Goal: Transaction & Acquisition: Obtain resource

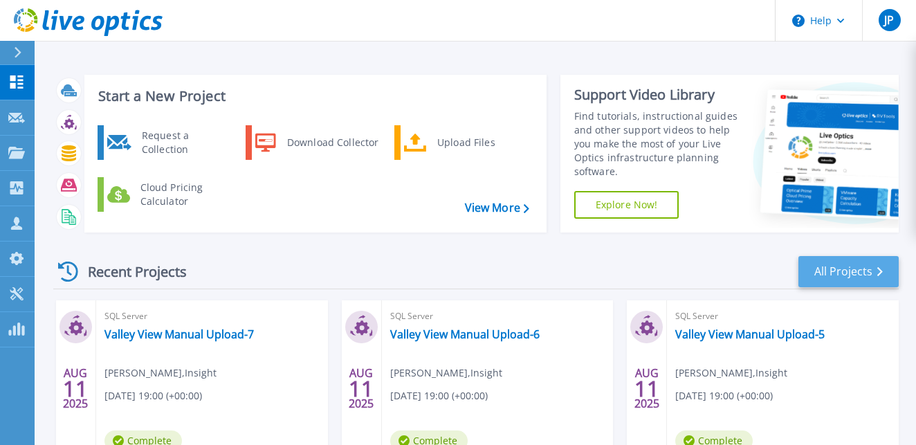
click at [829, 268] on link "All Projects" at bounding box center [849, 271] width 100 height 31
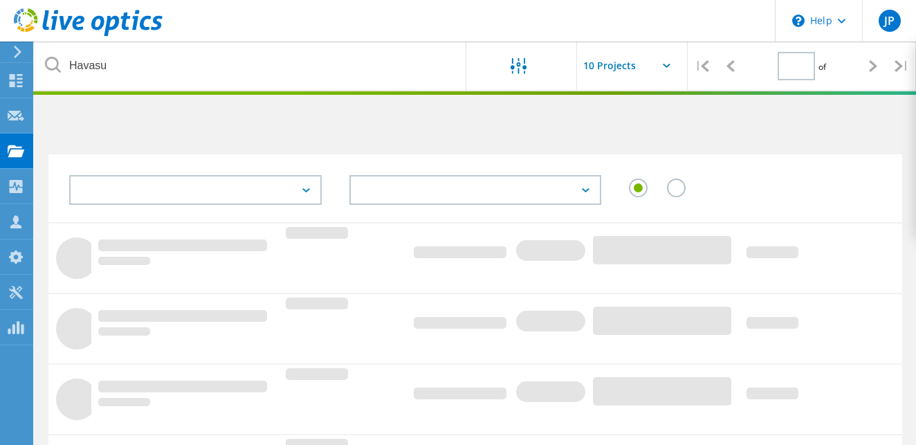
type input "1"
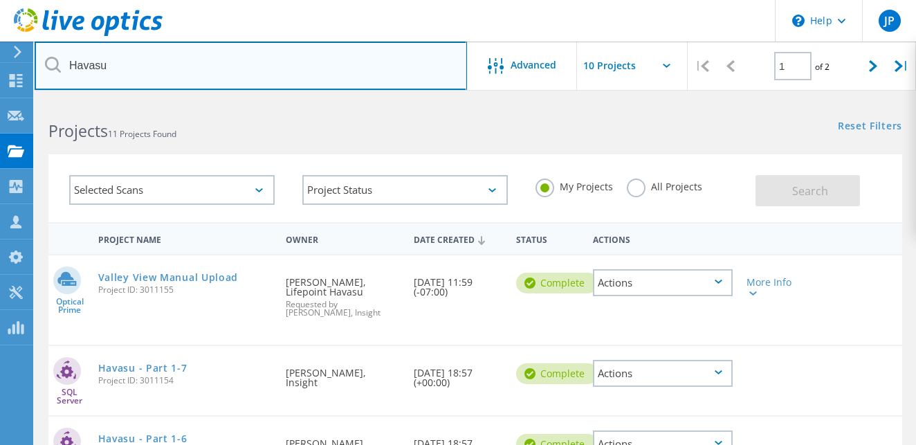
click at [168, 71] on input "Havasu" at bounding box center [251, 66] width 433 height 48
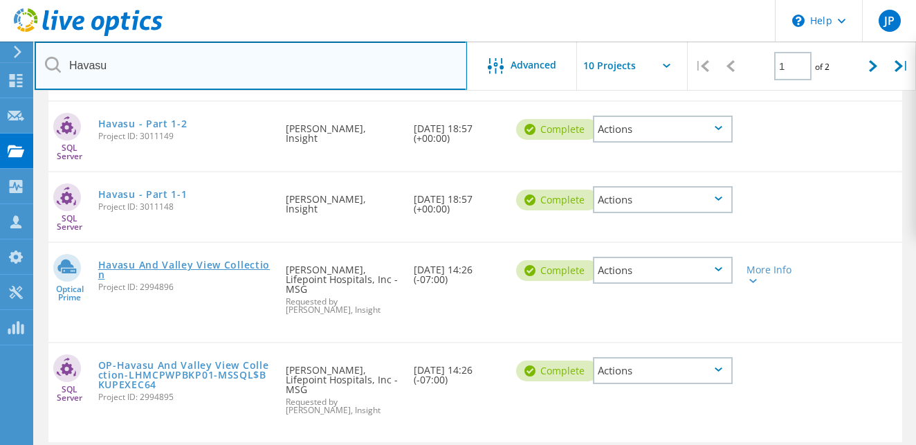
scroll to position [635, 0]
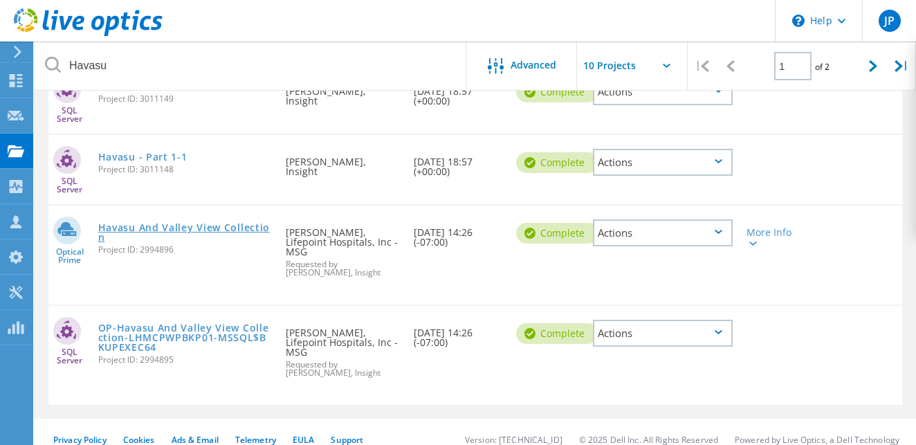
click at [204, 225] on link "Havasu And Valley View Collection" at bounding box center [185, 232] width 174 height 19
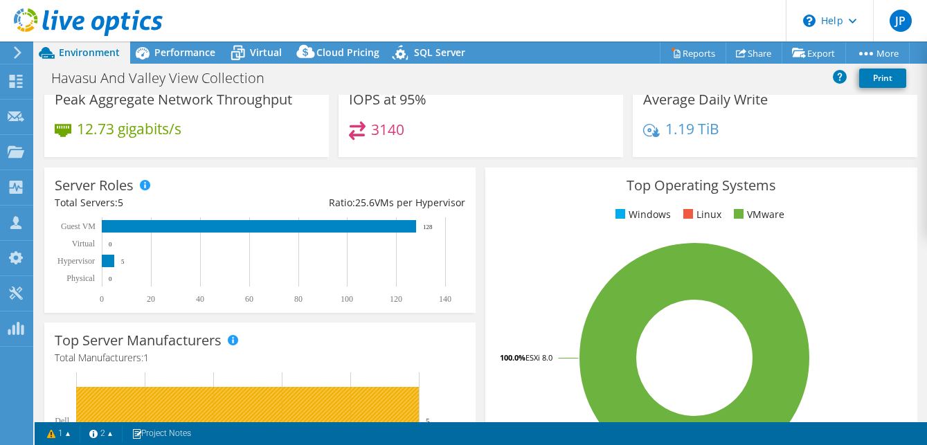
scroll to position [315, 0]
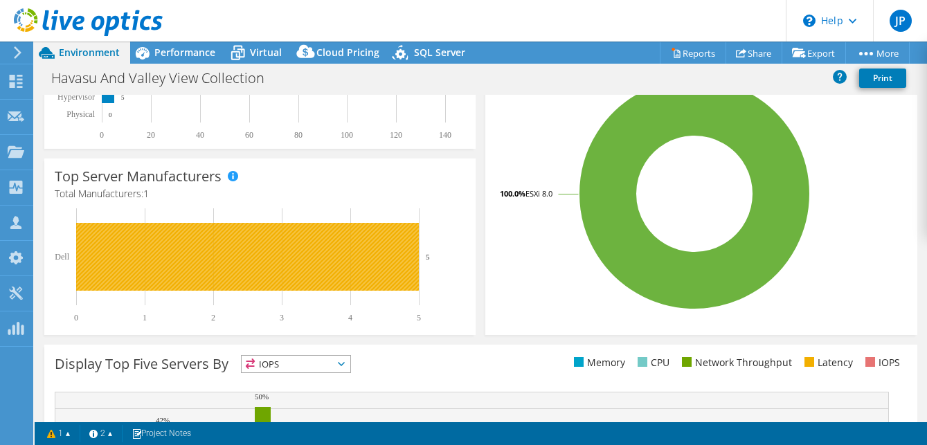
select select "USD"
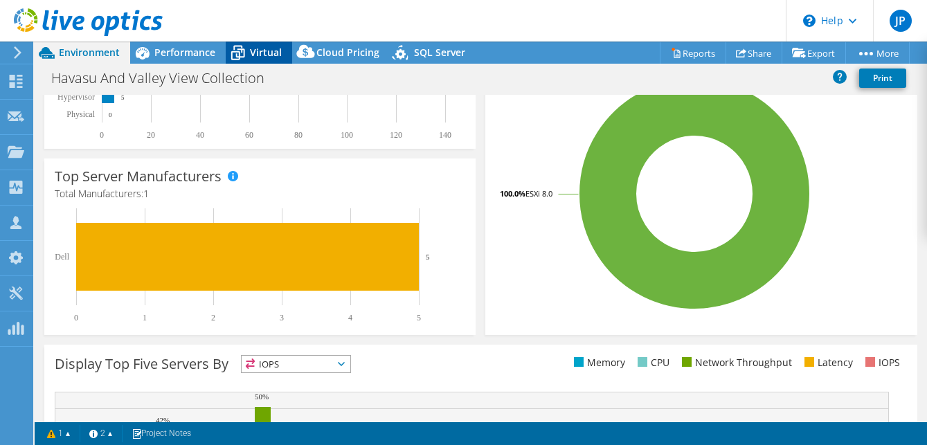
click at [271, 54] on span "Virtual" at bounding box center [266, 52] width 32 height 13
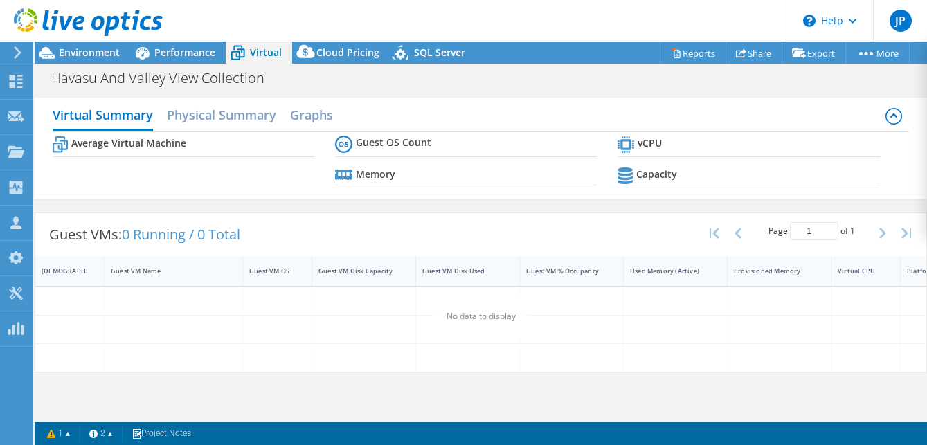
scroll to position [0, 0]
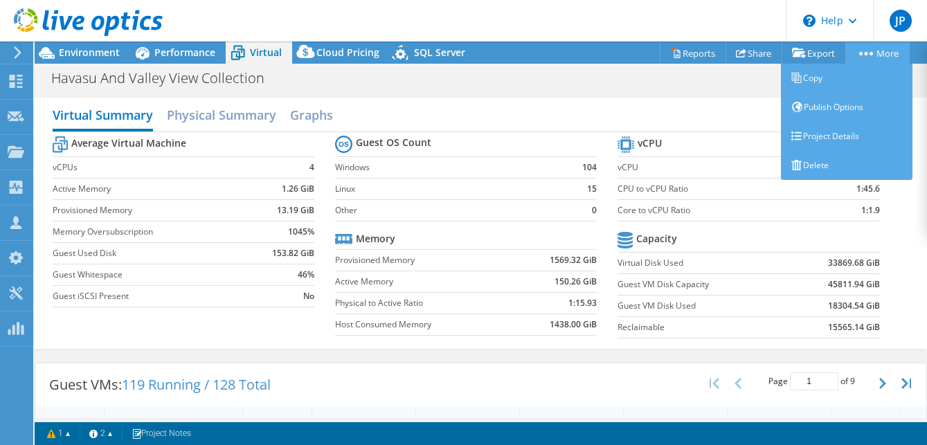
click at [860, 52] on icon at bounding box center [866, 53] width 14 height 3
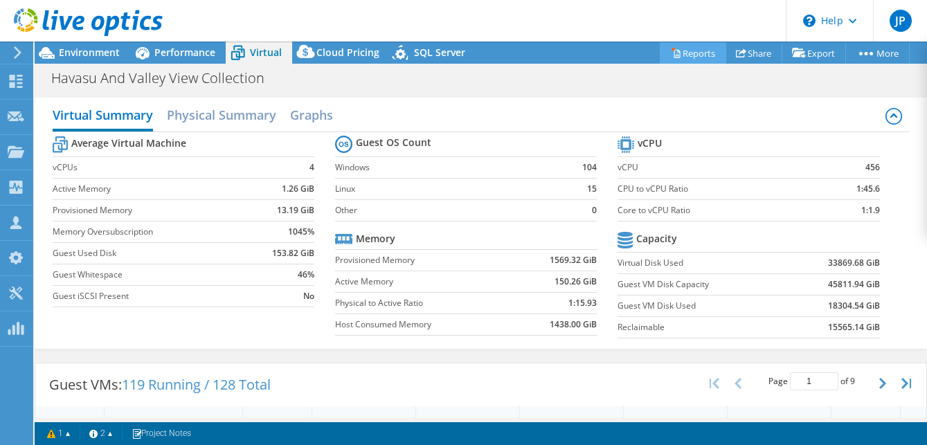
click at [694, 53] on link "Reports" at bounding box center [693, 52] width 66 height 21
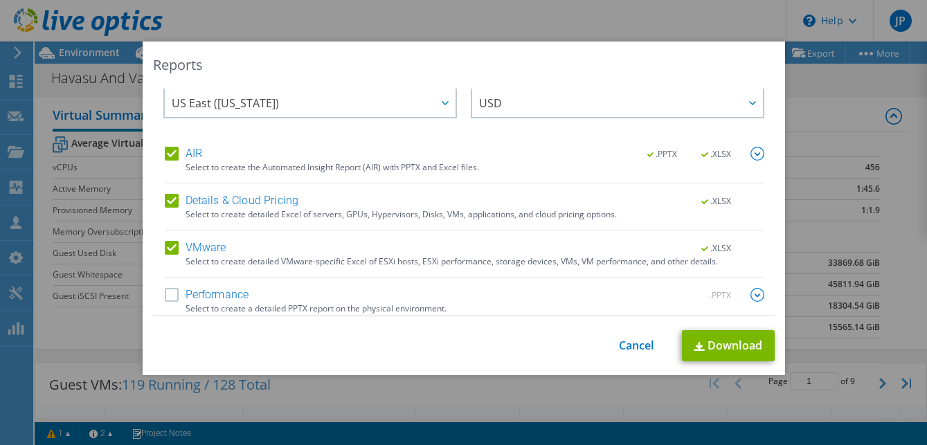
scroll to position [26, 0]
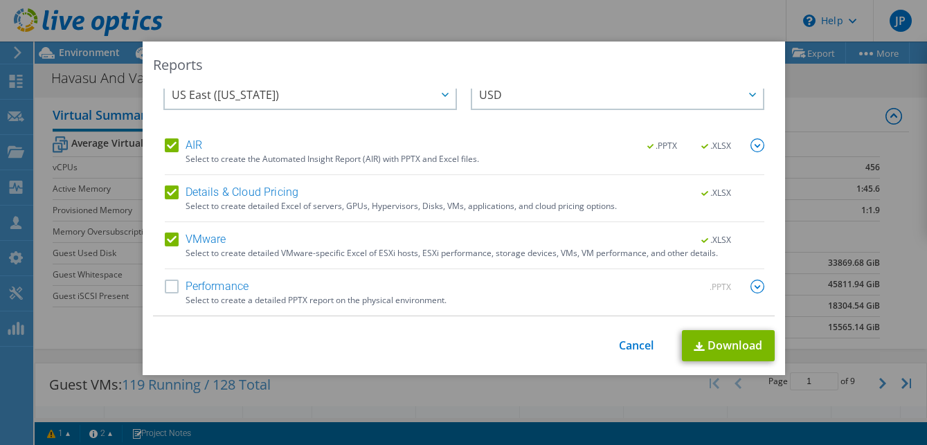
click at [168, 191] on label "Details & Cloud Pricing" at bounding box center [232, 193] width 134 height 14
click at [0, 0] on input "Details & Cloud Pricing" at bounding box center [0, 0] width 0 height 0
click at [165, 148] on label "AIR" at bounding box center [183, 145] width 37 height 14
click at [0, 0] on input "AIR" at bounding box center [0, 0] width 0 height 0
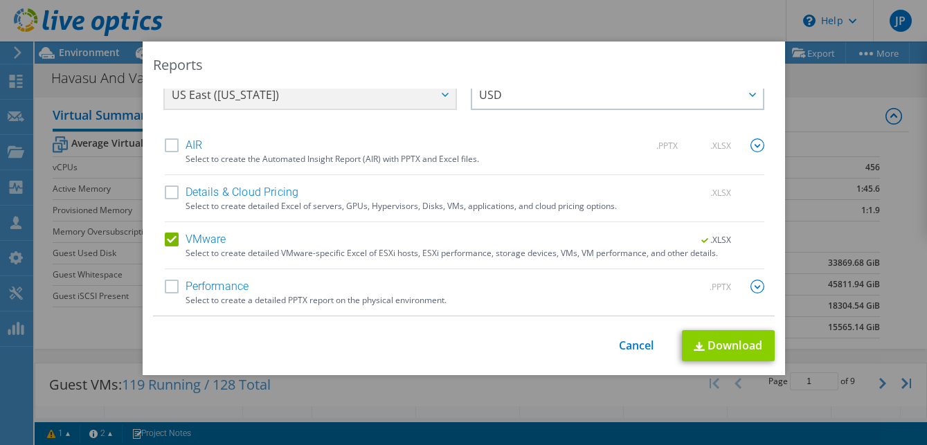
click at [716, 347] on link "Download" at bounding box center [728, 345] width 93 height 31
click at [619, 345] on link "Cancel" at bounding box center [636, 345] width 35 height 13
